Goal: Information Seeking & Learning: Learn about a topic

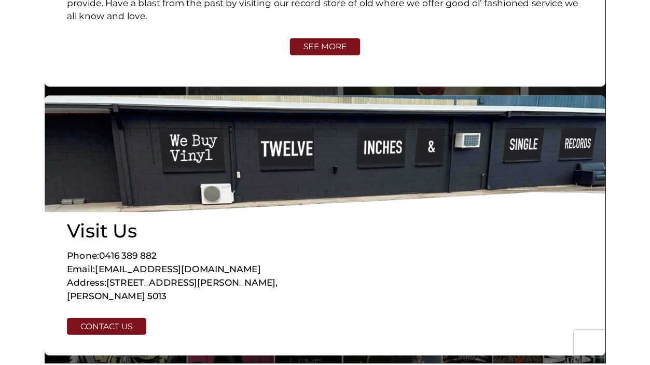
scroll to position [2473, 0]
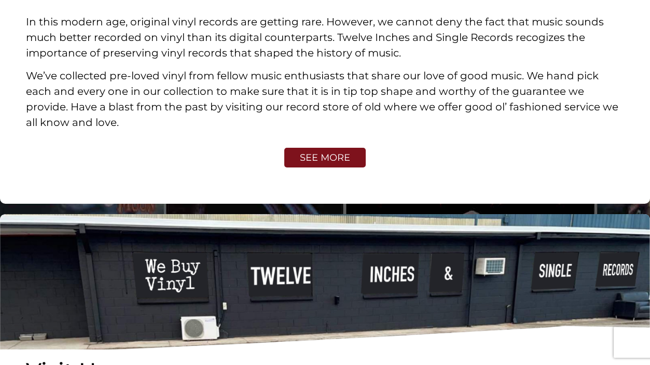
click at [327, 153] on span "SEE MORE" at bounding box center [325, 157] width 50 height 9
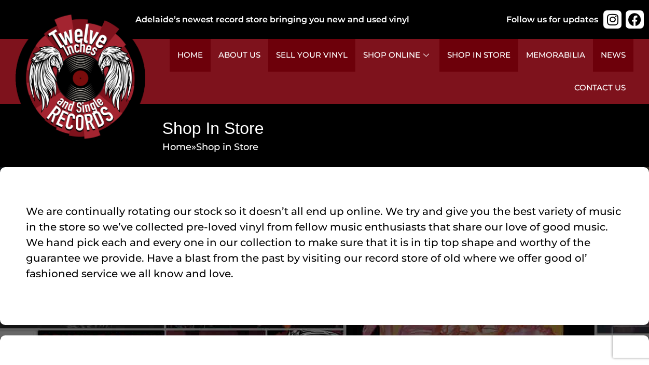
click at [266, 201] on h2 "Punk (24)" at bounding box center [293, 193] width 78 height 18
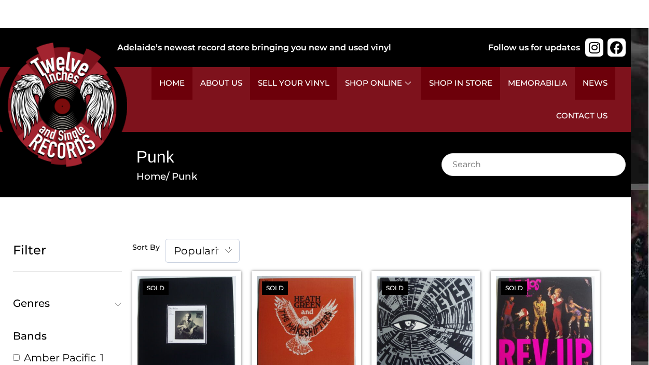
scroll to position [0, 18]
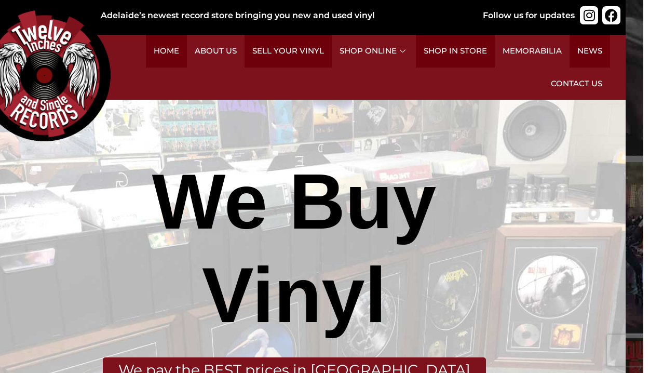
scroll to position [0, 18]
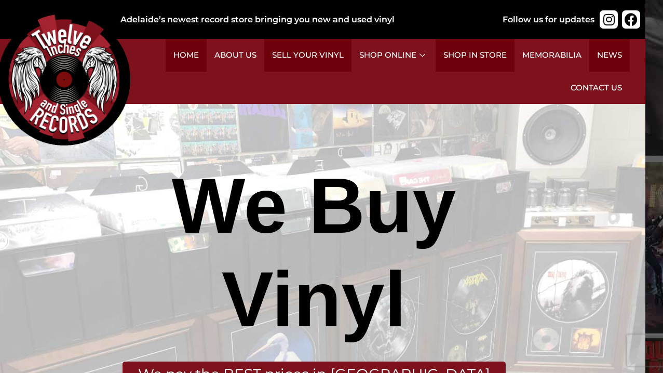
click at [278, 130] on h2 "Alternative (35)" at bounding box center [289, 122] width 78 height 18
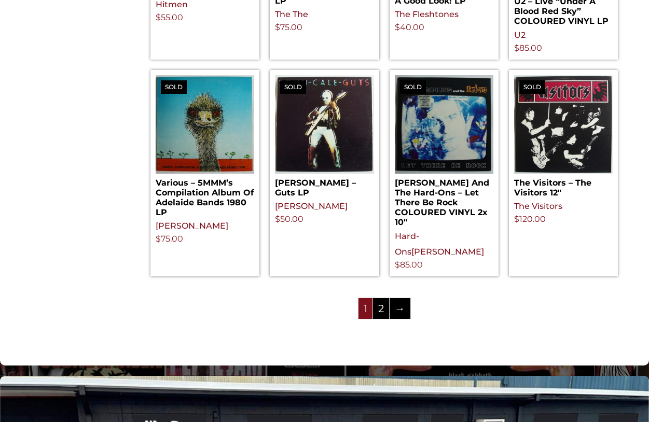
scroll to position [1183, 0]
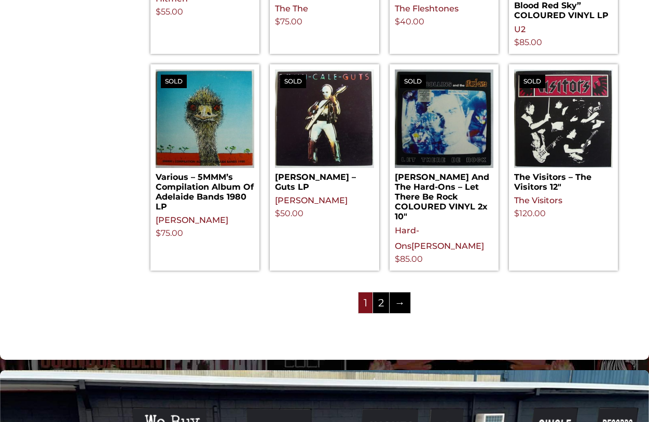
click at [402, 293] on link "→" at bounding box center [400, 303] width 21 height 21
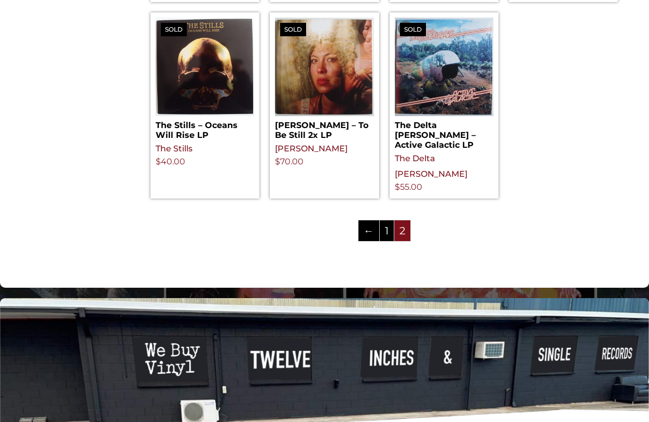
scroll to position [635, 0]
click at [399, 221] on span "2" at bounding box center [402, 231] width 16 height 21
click at [359, 221] on link "←" at bounding box center [369, 231] width 21 height 21
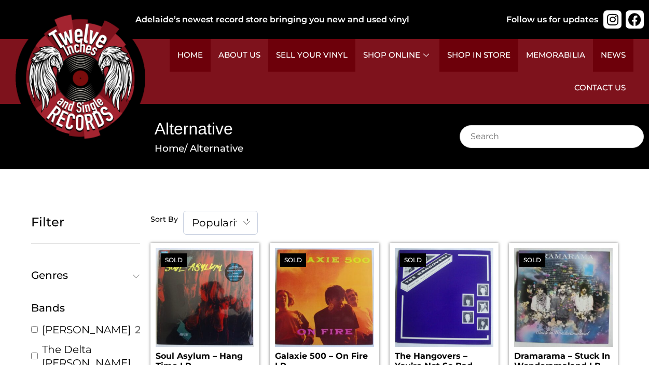
click at [476, 62] on link "Shop in Store" at bounding box center [479, 55] width 79 height 33
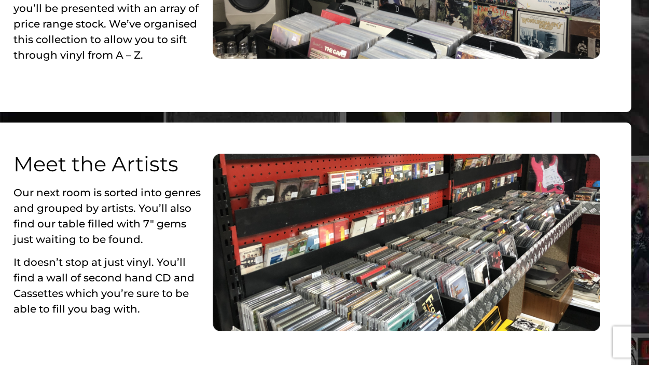
scroll to position [468, 18]
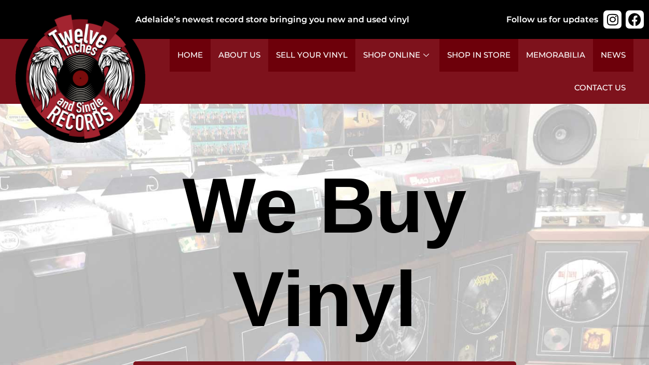
click at [353, 177] on h2 "Metal (24)" at bounding box center [376, 169] width 78 height 18
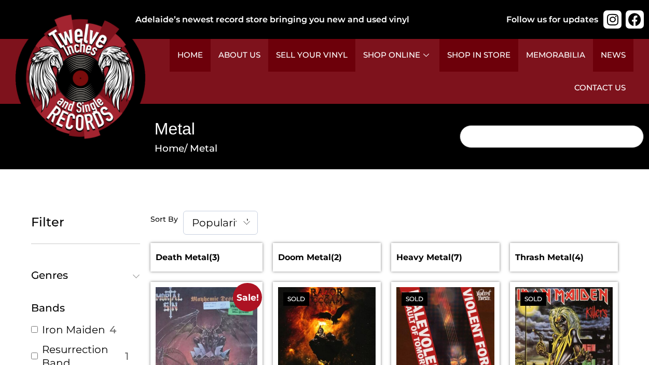
click at [488, 139] on input "Search" at bounding box center [552, 136] width 184 height 23
type input "Nofx"
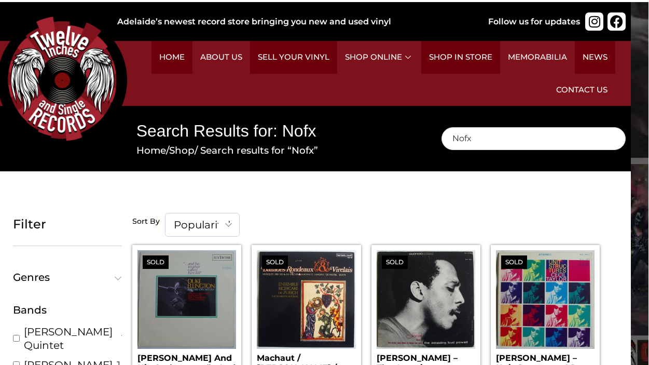
scroll to position [0, 18]
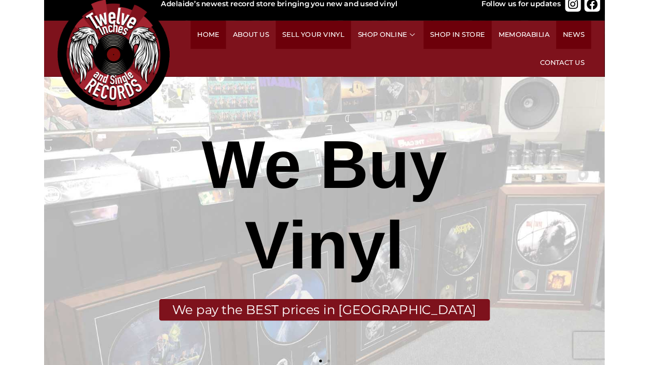
scroll to position [15, 0]
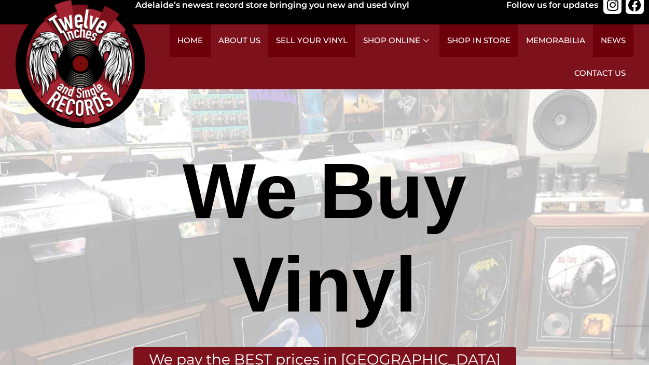
click at [194, 40] on link "Home" at bounding box center [190, 40] width 41 height 33
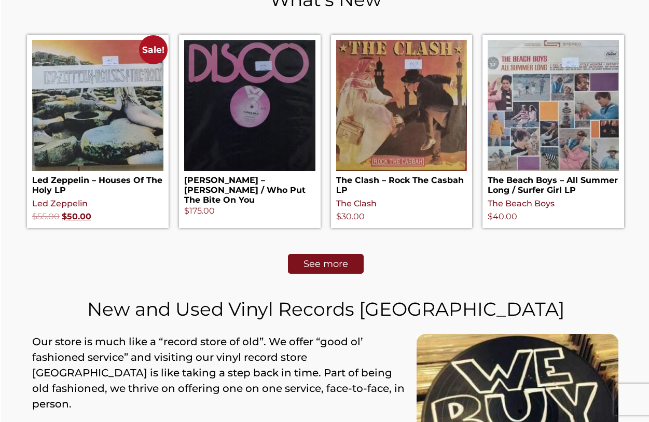
scroll to position [487, 0]
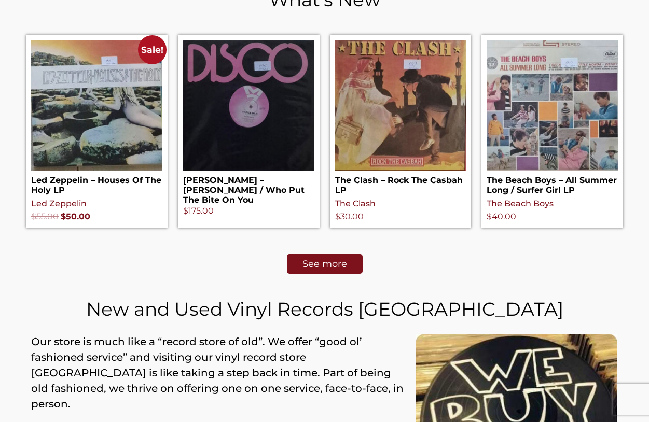
click at [340, 270] on link "See more" at bounding box center [325, 264] width 76 height 20
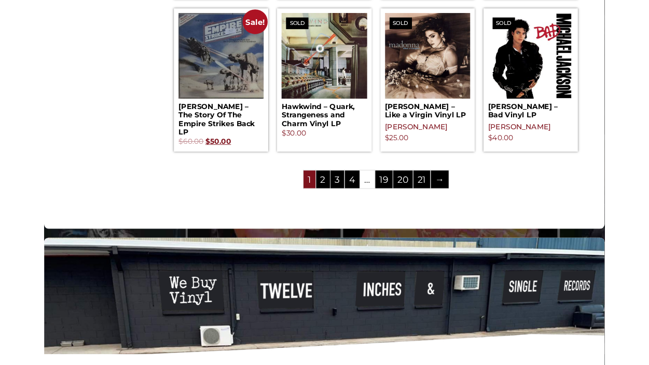
scroll to position [1163, 0]
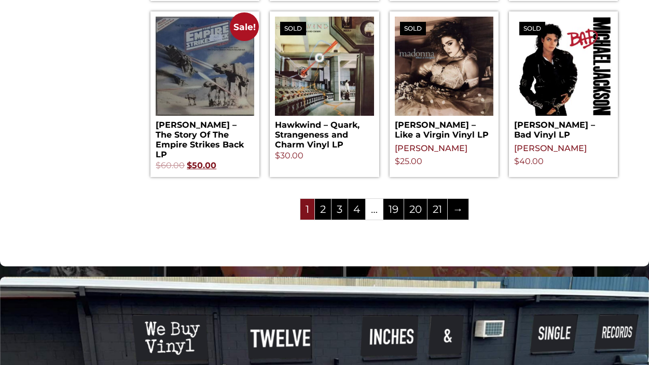
click at [462, 199] on link "→" at bounding box center [458, 209] width 21 height 21
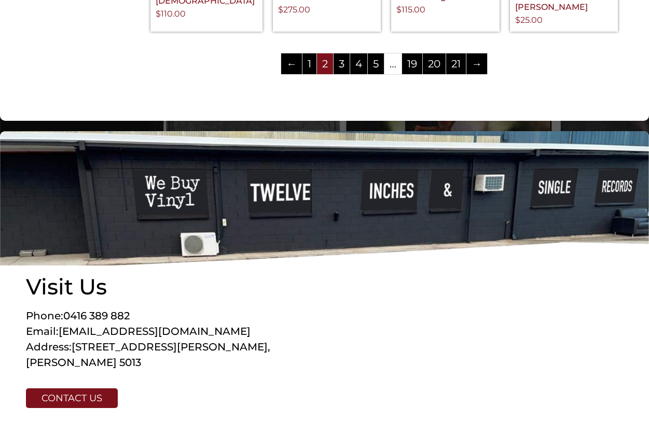
scroll to position [1288, 0]
click at [480, 53] on link "→" at bounding box center [477, 63] width 21 height 21
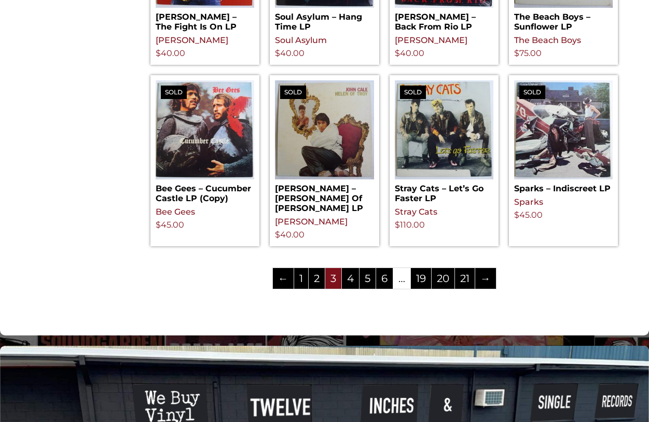
scroll to position [1071, 0]
click at [489, 289] on link "→" at bounding box center [485, 278] width 21 height 21
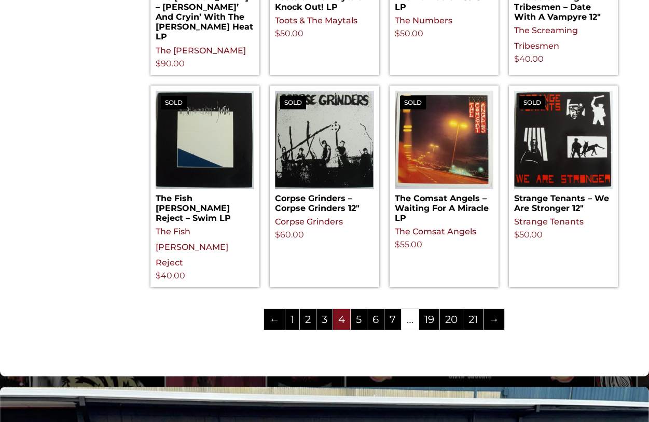
scroll to position [1130, 0]
click at [500, 309] on link "→" at bounding box center [494, 319] width 21 height 21
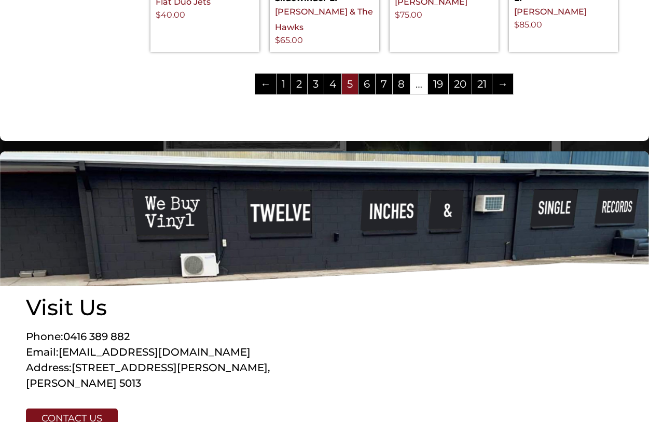
scroll to position [1403, 0]
click at [499, 74] on link "→" at bounding box center [502, 84] width 21 height 21
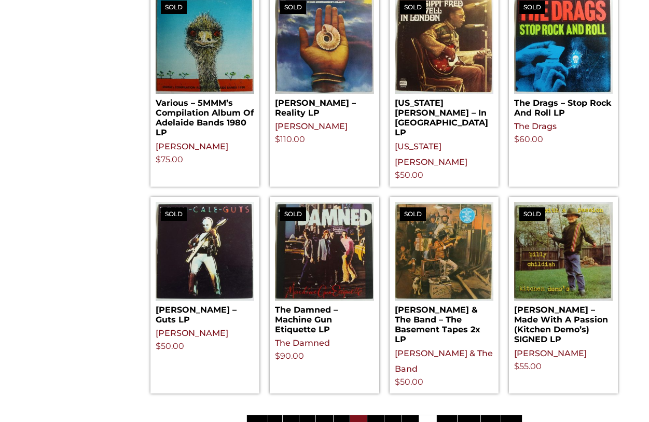
scroll to position [985, 0]
click at [515, 354] on link "→" at bounding box center [511, 426] width 21 height 21
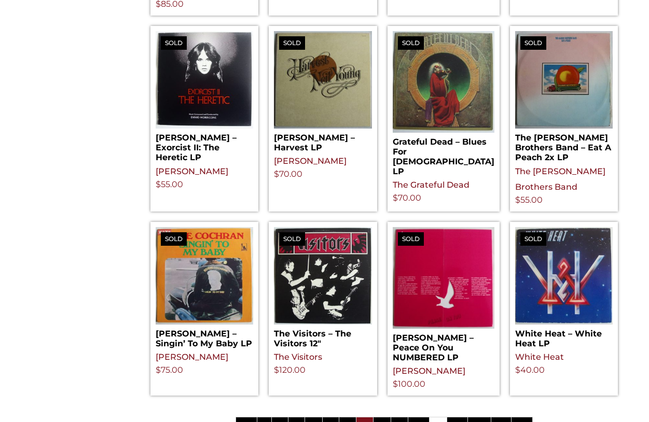
scroll to position [1030, 0]
click at [502, 354] on link "21" at bounding box center [501, 428] width 20 height 21
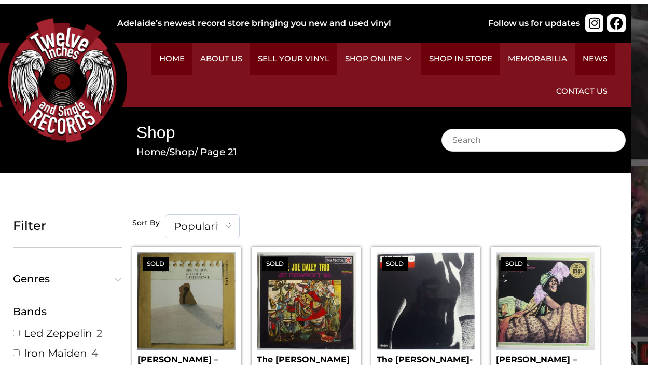
scroll to position [0, 18]
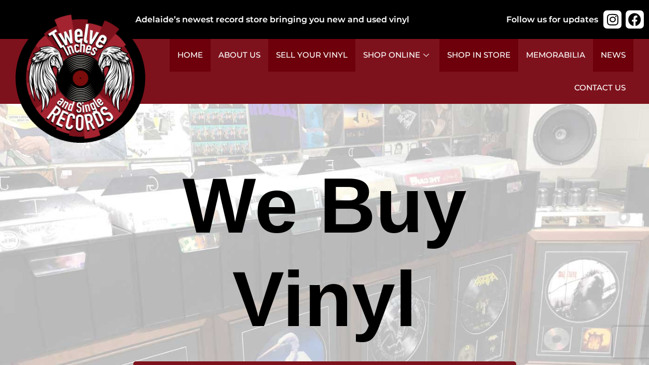
click at [190, 58] on link "Home" at bounding box center [190, 55] width 41 height 33
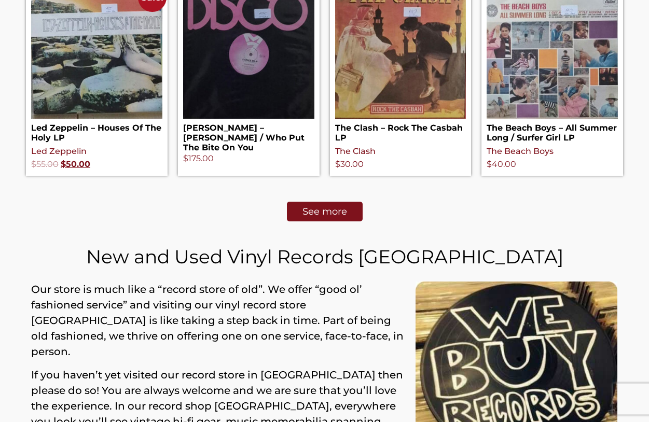
scroll to position [541, 0]
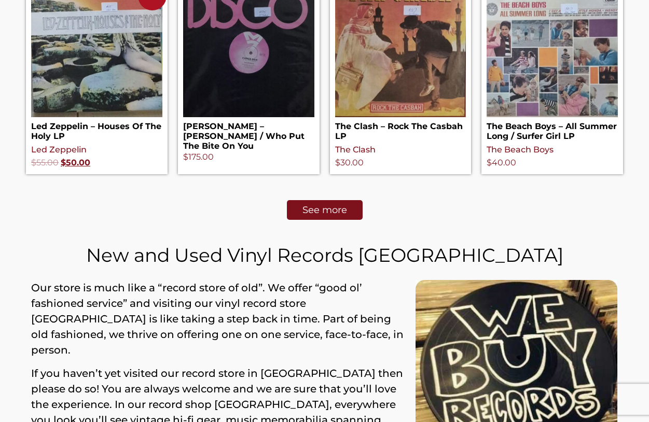
click at [326, 213] on span "See more" at bounding box center [325, 209] width 45 height 9
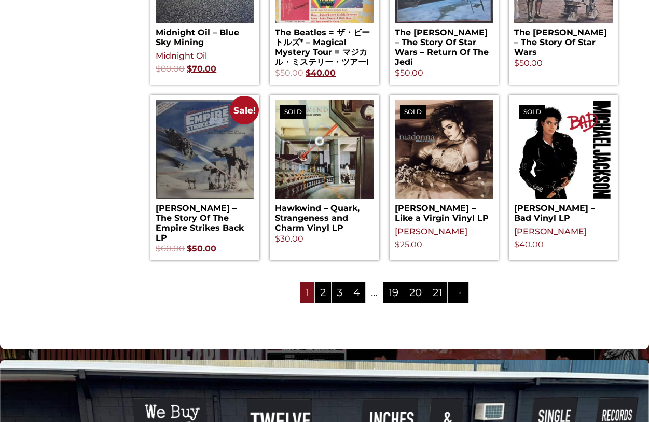
scroll to position [1106, 0]
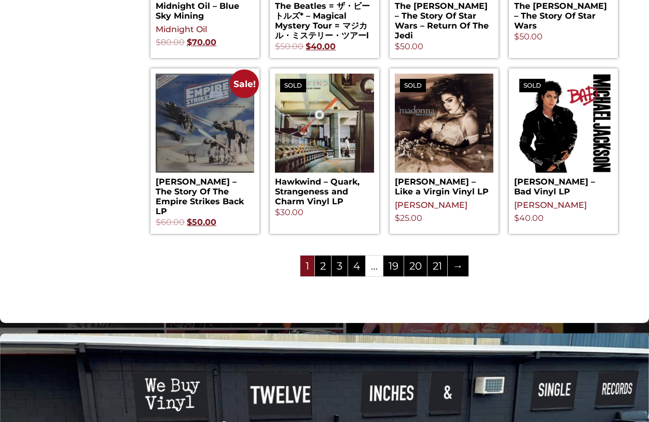
click at [390, 256] on link "19" at bounding box center [393, 266] width 20 height 21
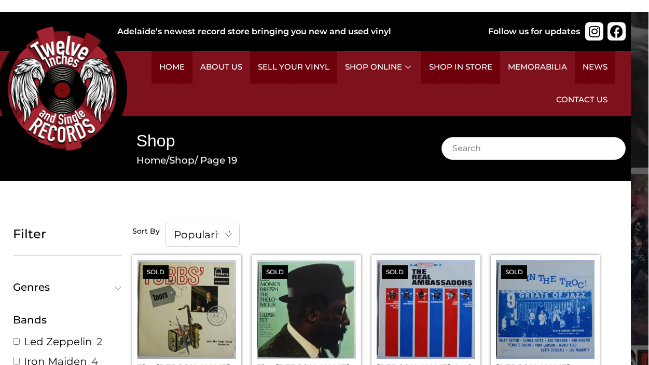
scroll to position [0, 18]
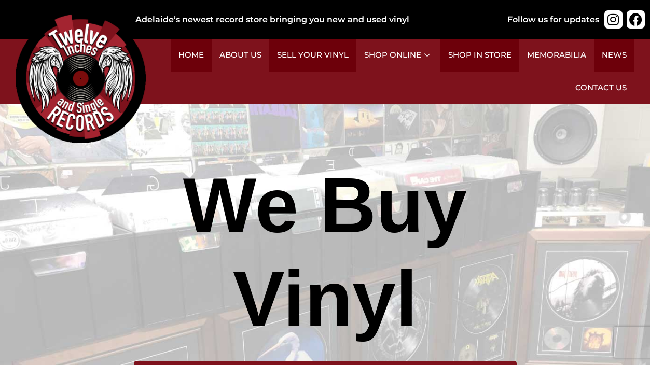
click at [268, 199] on h2 "Punk (24)" at bounding box center [294, 193] width 78 height 18
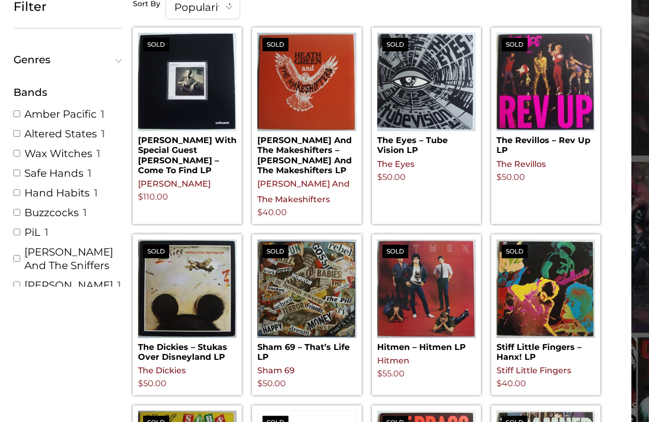
scroll to position [215, 18]
